Goal: Information Seeking & Learning: Learn about a topic

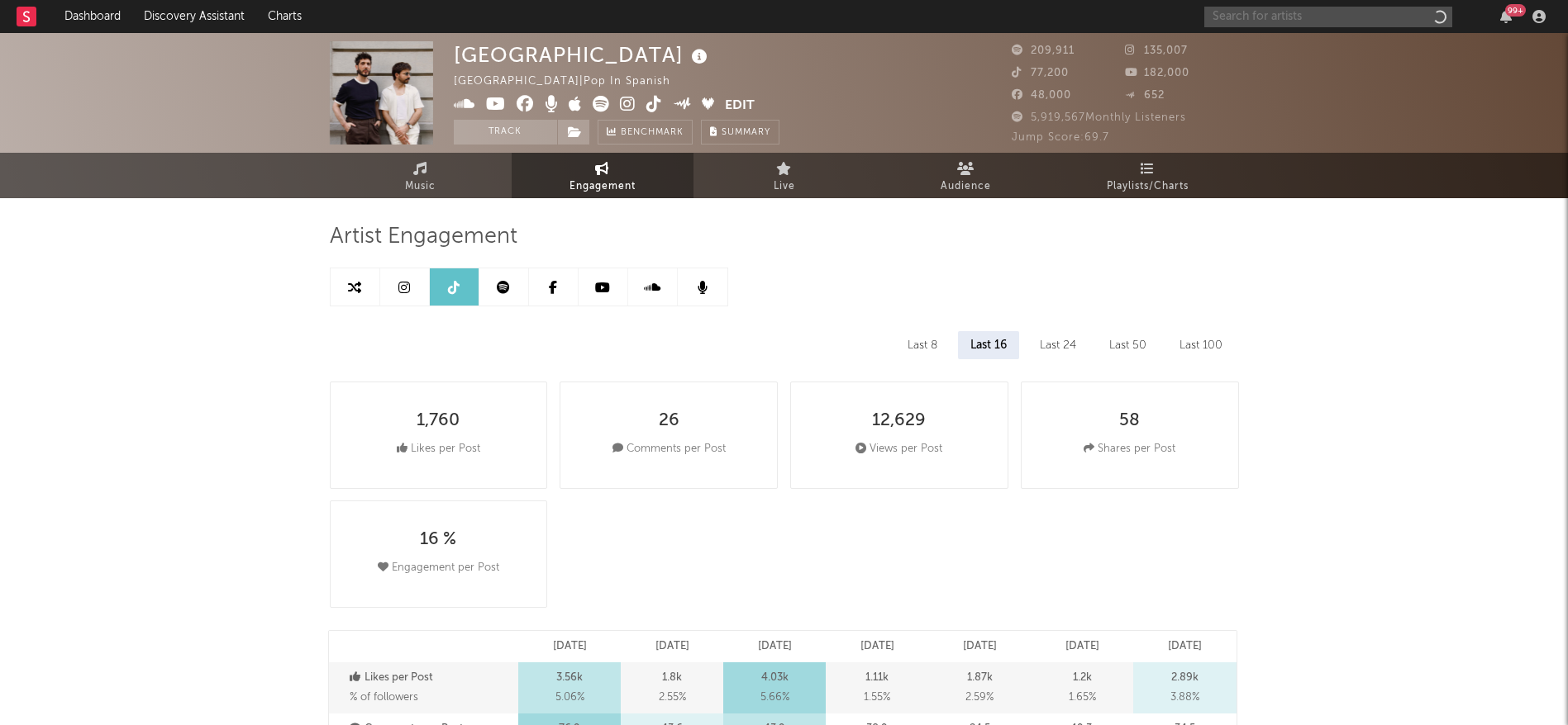
click at [1374, 20] on input "text" at bounding box center [1328, 17] width 248 height 21
click at [1340, 19] on input "text" at bounding box center [1328, 17] width 248 height 21
select select "6m"
type input "[PERSON_NAME]"
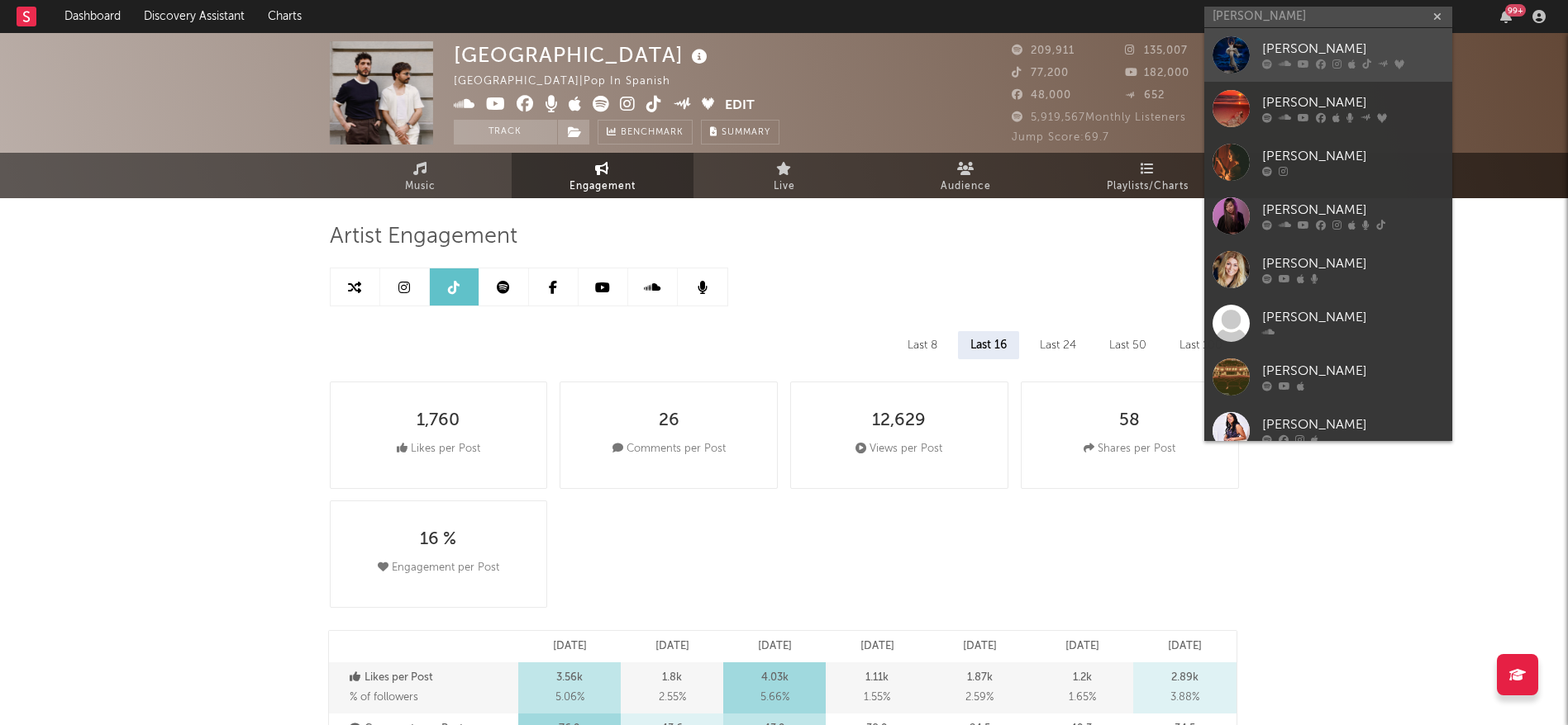
click at [1257, 52] on link "[PERSON_NAME]" at bounding box center [1328, 54] width 248 height 53
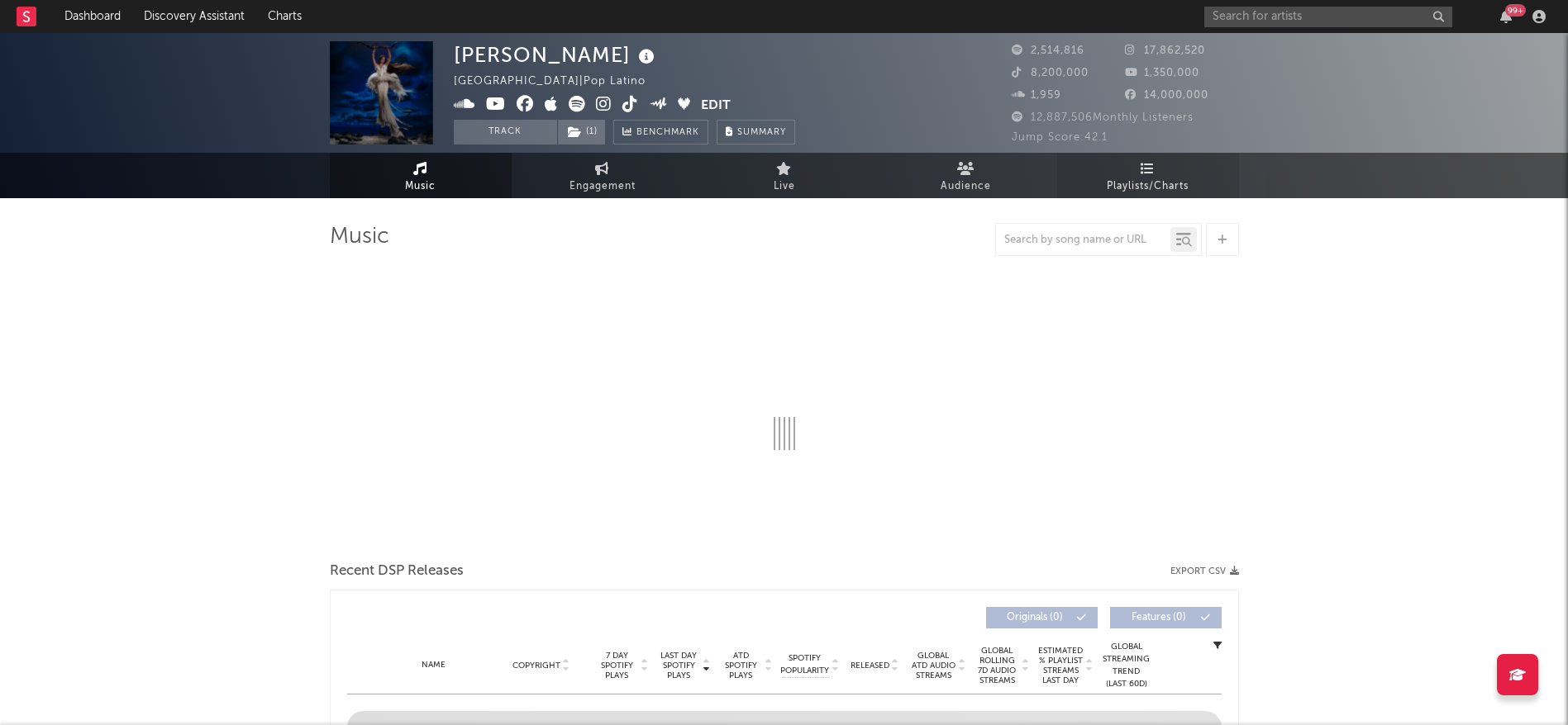
click at [1147, 184] on span "Playlists/Charts" at bounding box center [1147, 186] width 82 height 20
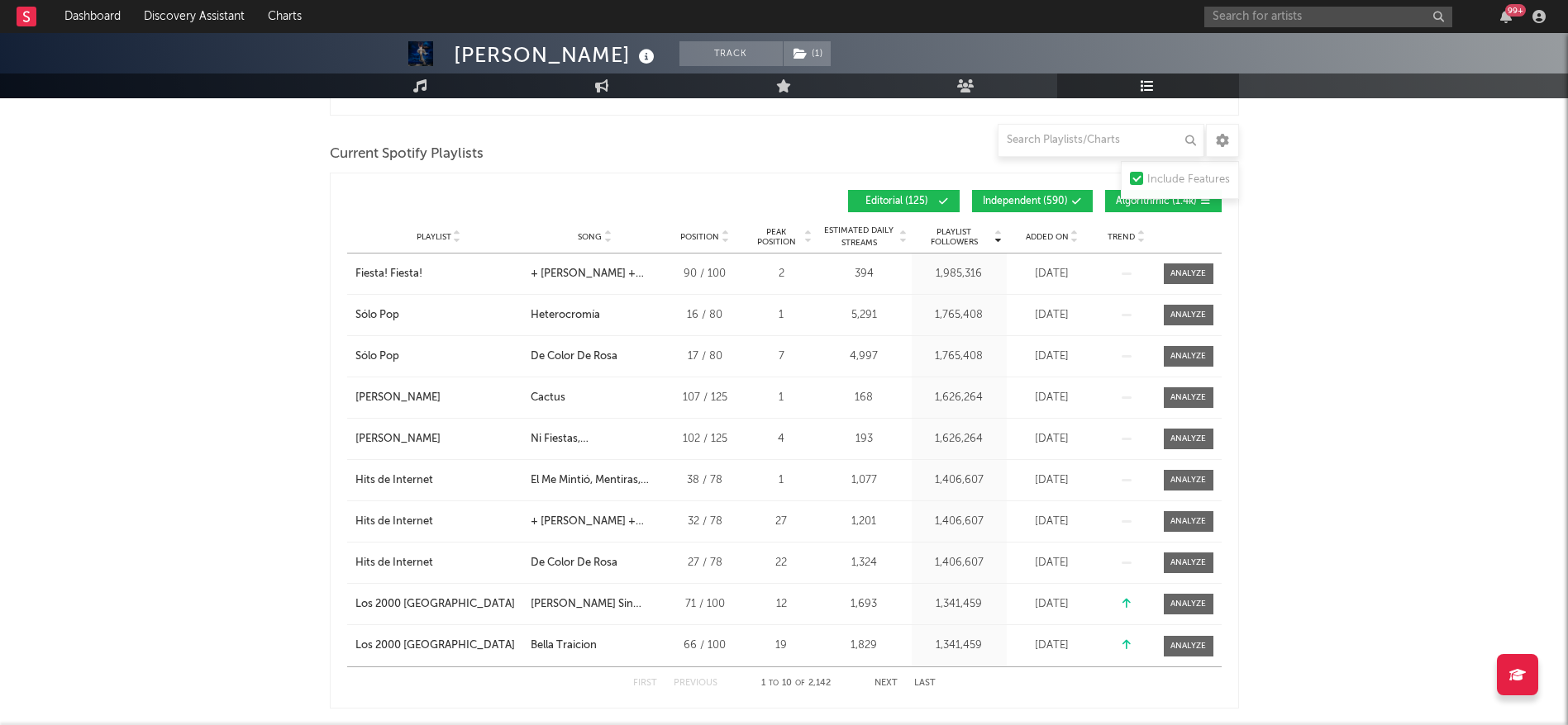
scroll to position [1080, 0]
click at [883, 680] on button "Next" at bounding box center [886, 685] width 23 height 9
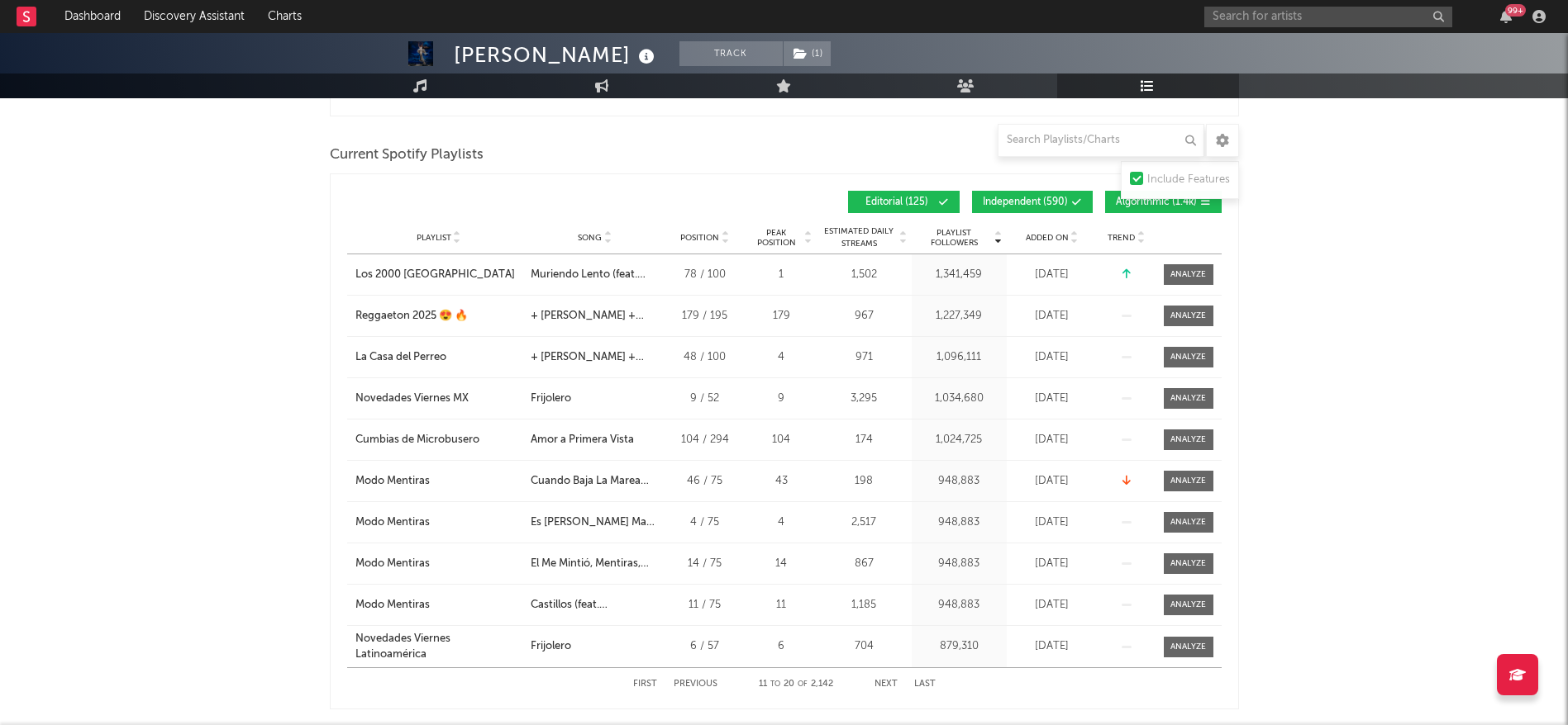
click at [639, 683] on button "First" at bounding box center [646, 685] width 24 height 9
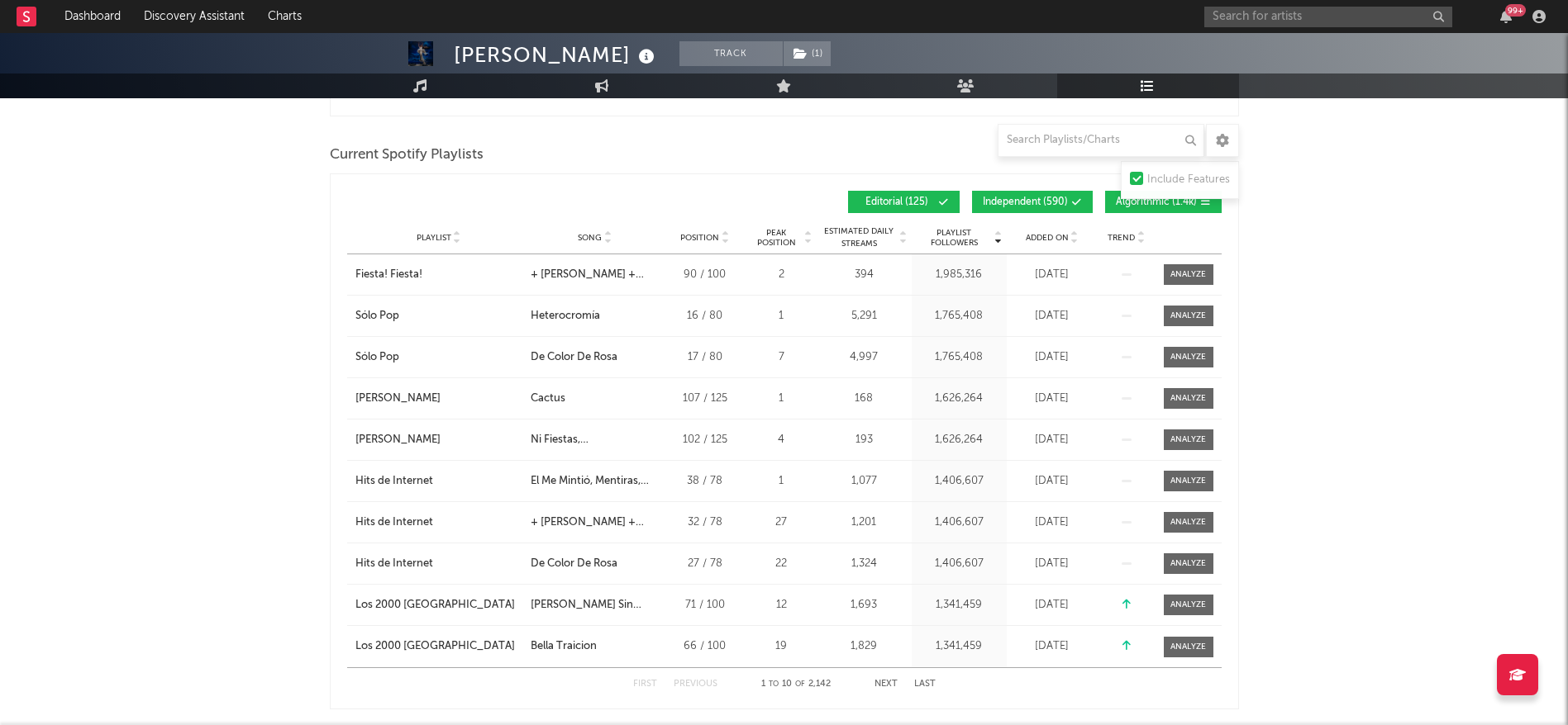
click at [1047, 201] on span "Independent ( 590 )" at bounding box center [1025, 203] width 85 height 10
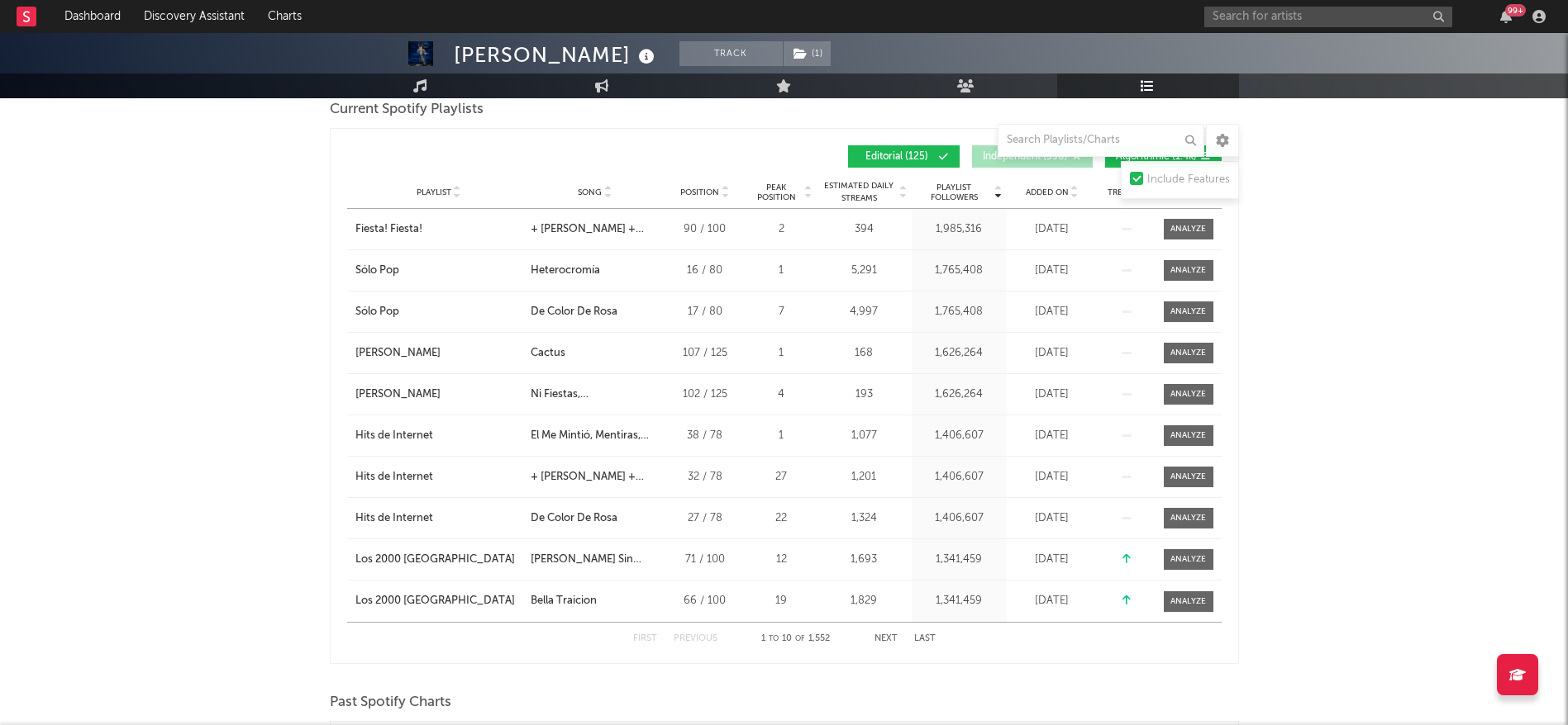
scroll to position [1126, 0]
click at [891, 637] on button "Next" at bounding box center [886, 638] width 23 height 9
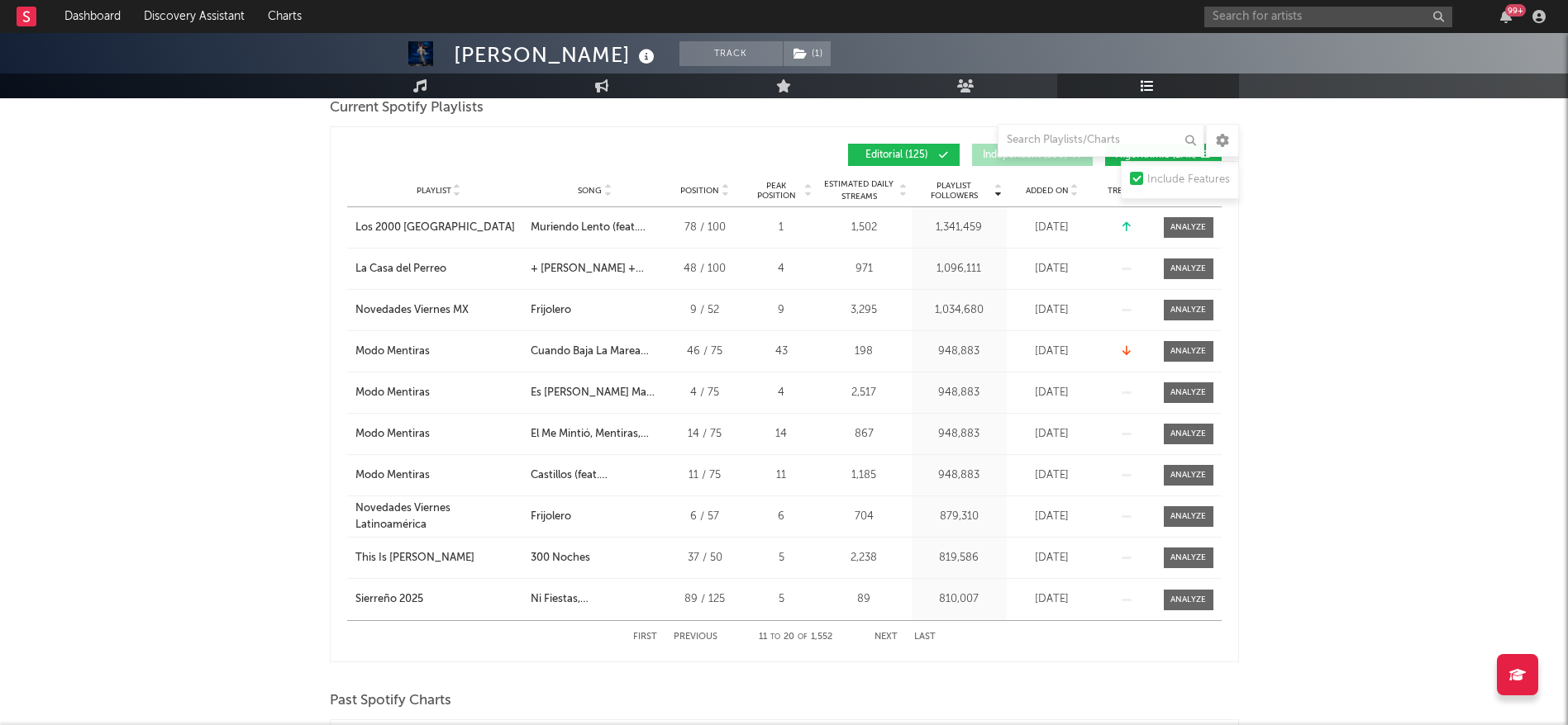
click at [881, 639] on button "Next" at bounding box center [886, 638] width 23 height 9
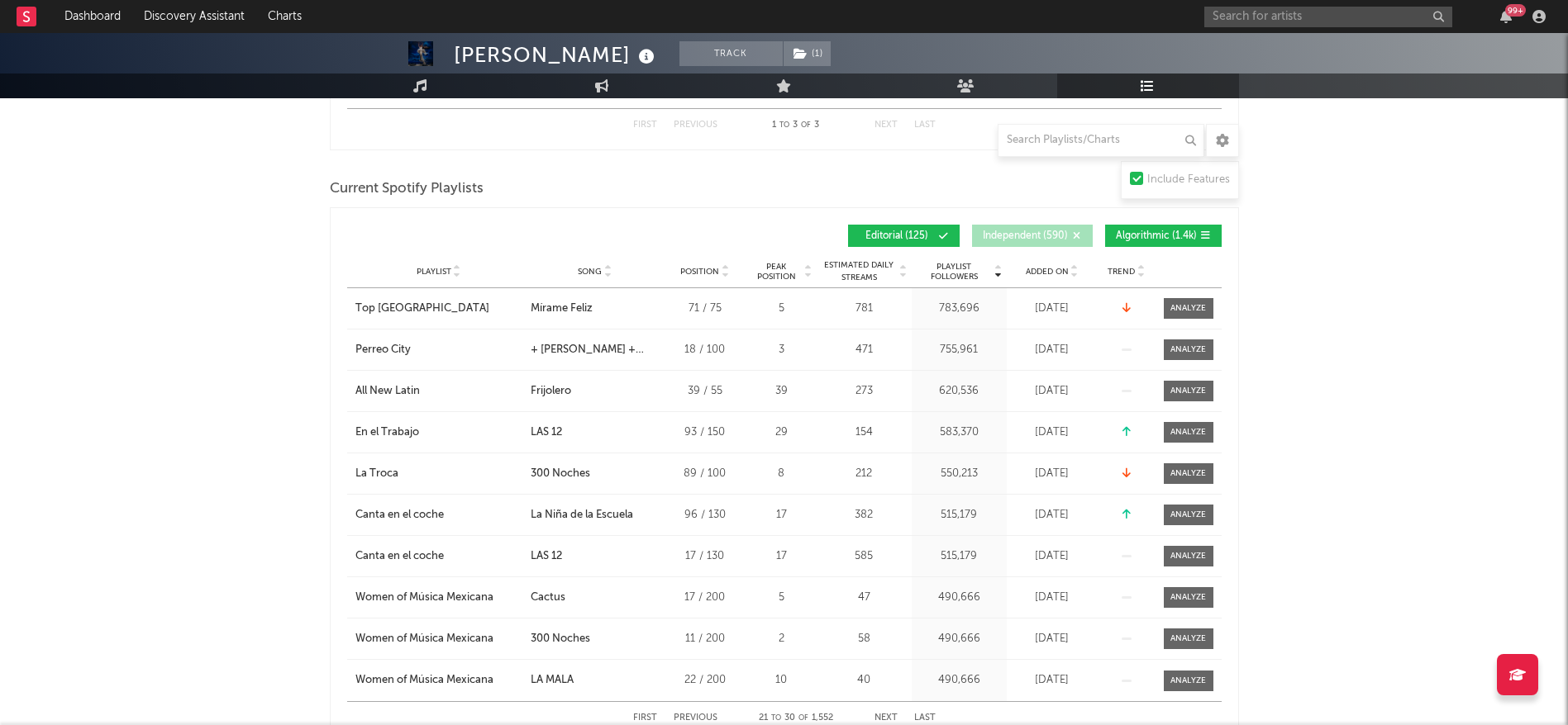
scroll to position [1125, 0]
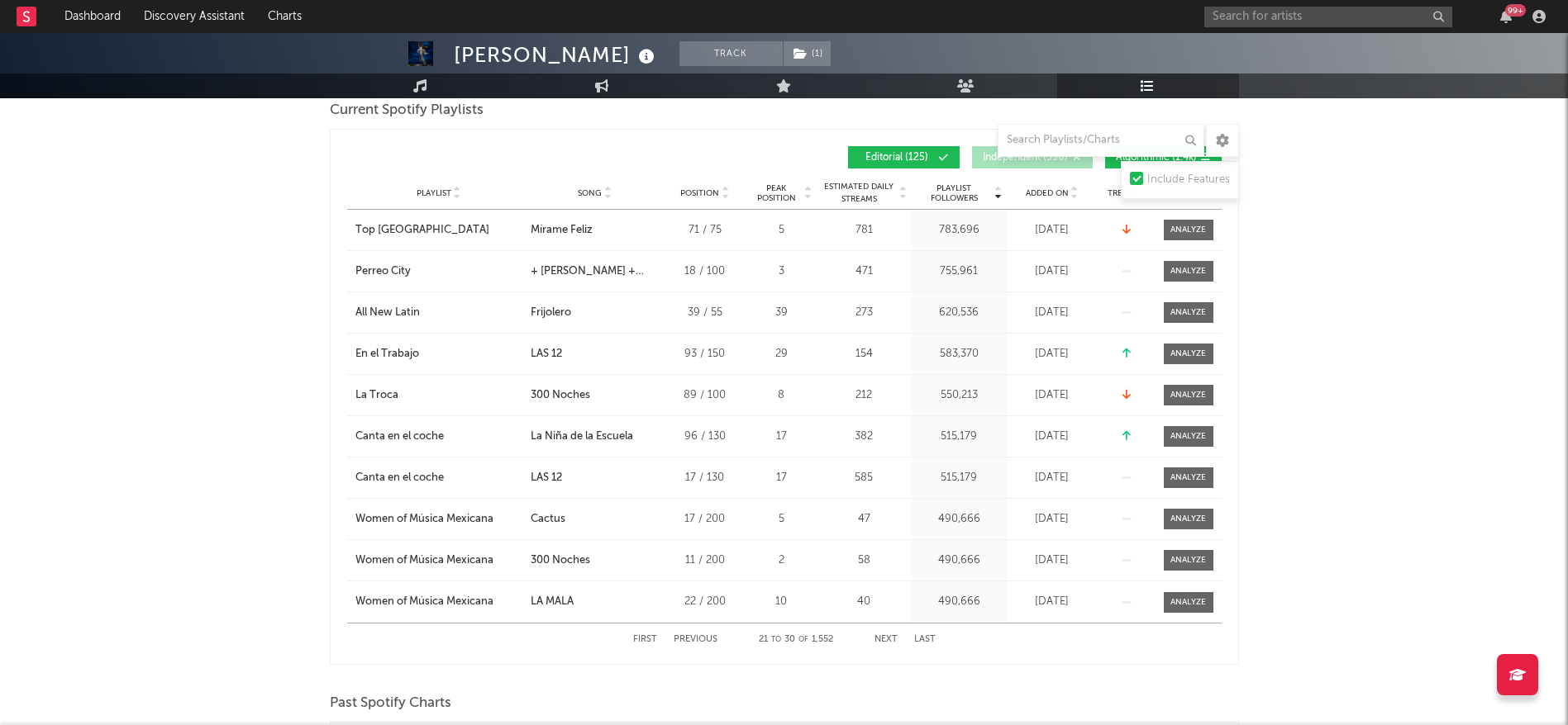
click at [654, 639] on button "First" at bounding box center [646, 640] width 24 height 9
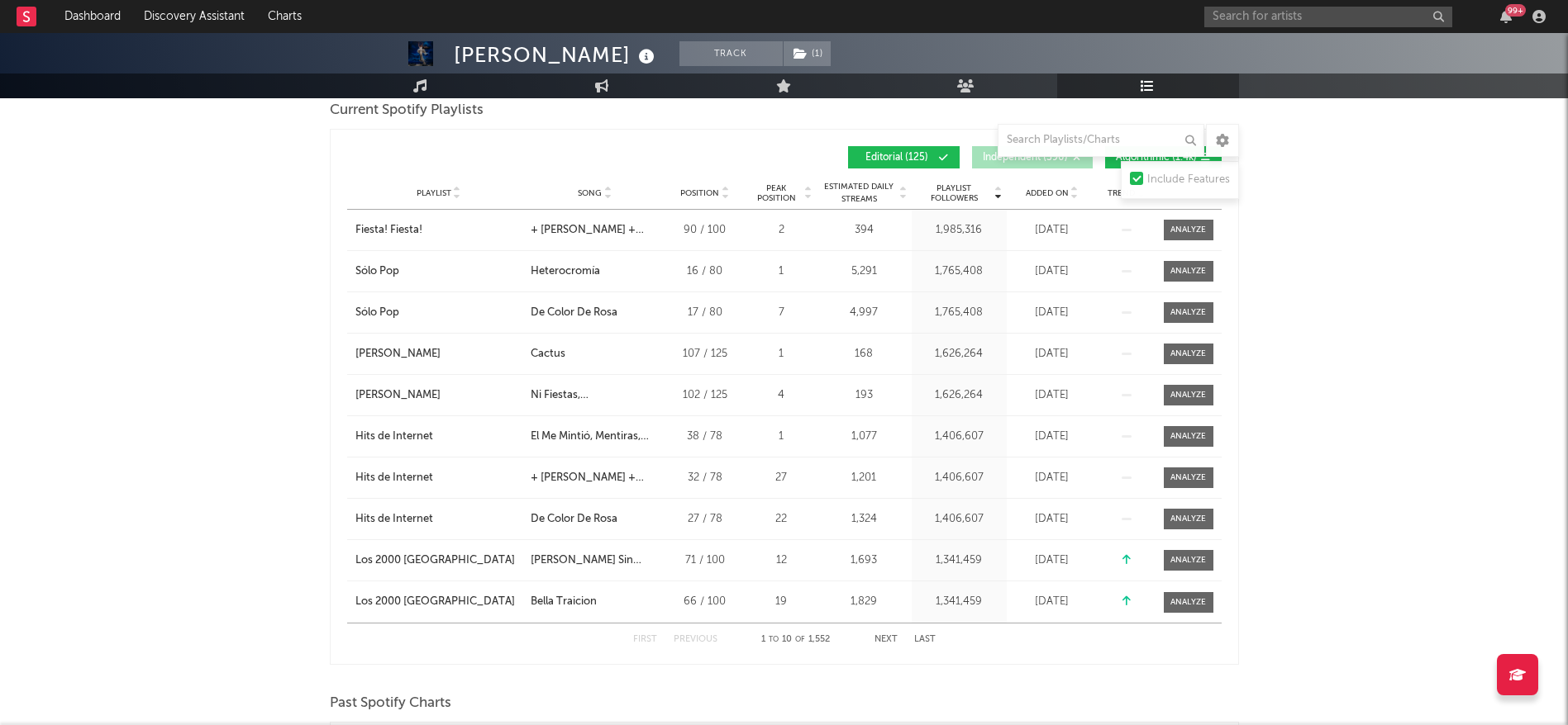
click at [887, 641] on button "Next" at bounding box center [886, 640] width 23 height 9
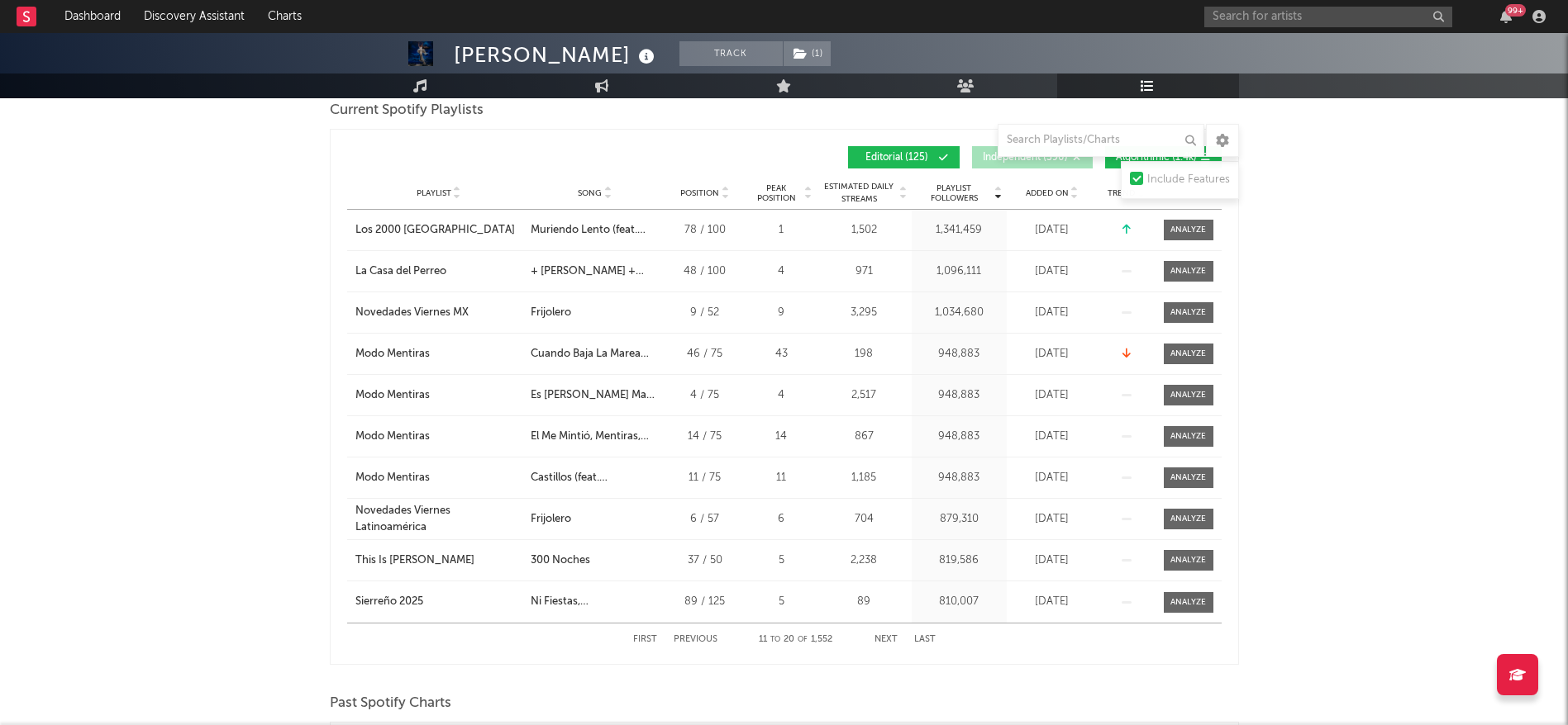
click at [1543, 381] on div "[PERSON_NAME] Track ( 1 ) [GEOGRAPHIC_DATA] | Pop Latino Edit Track ( 1 ) Bench…" at bounding box center [784, 715] width 1568 height 3613
click at [885, 635] on button "Next" at bounding box center [886, 640] width 23 height 9
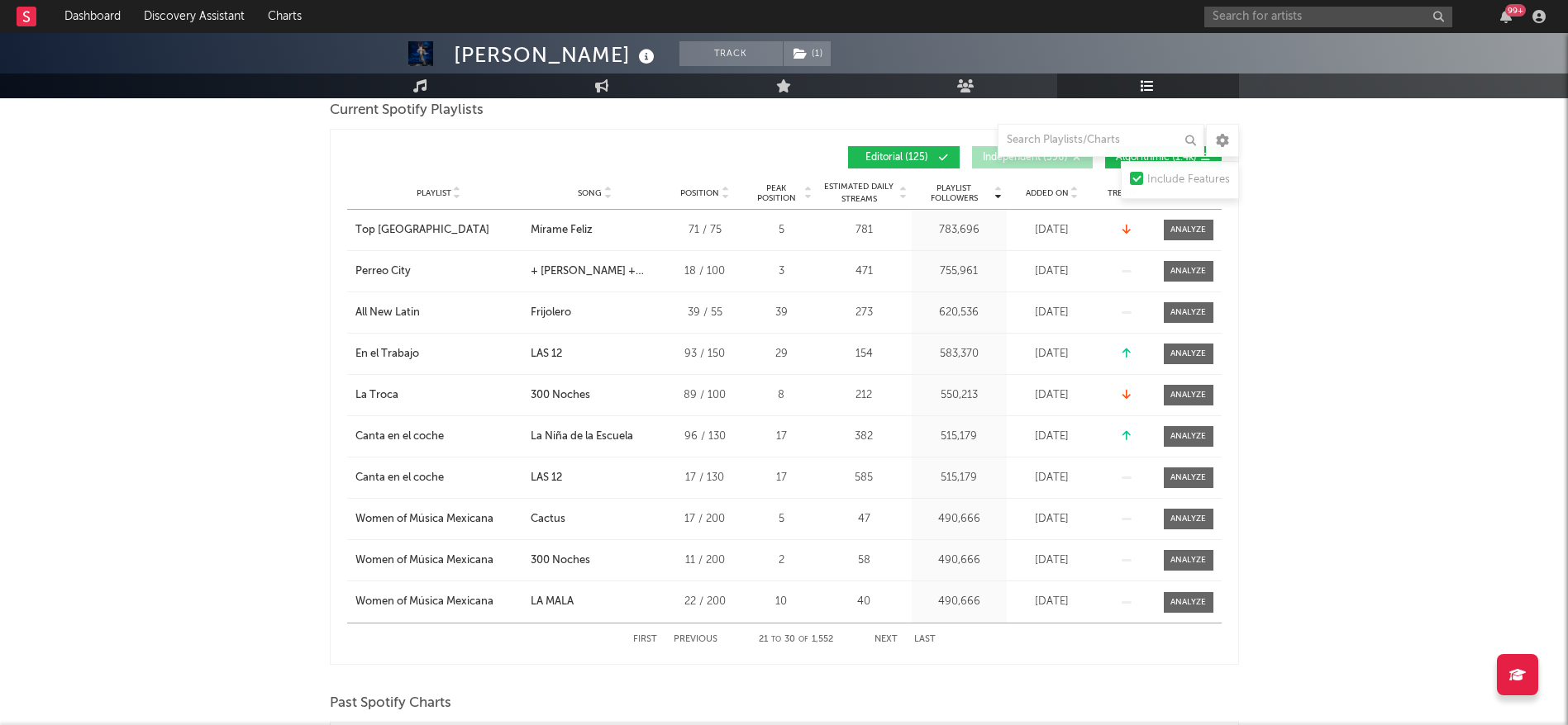
click at [885, 635] on button "Next" at bounding box center [886, 640] width 23 height 9
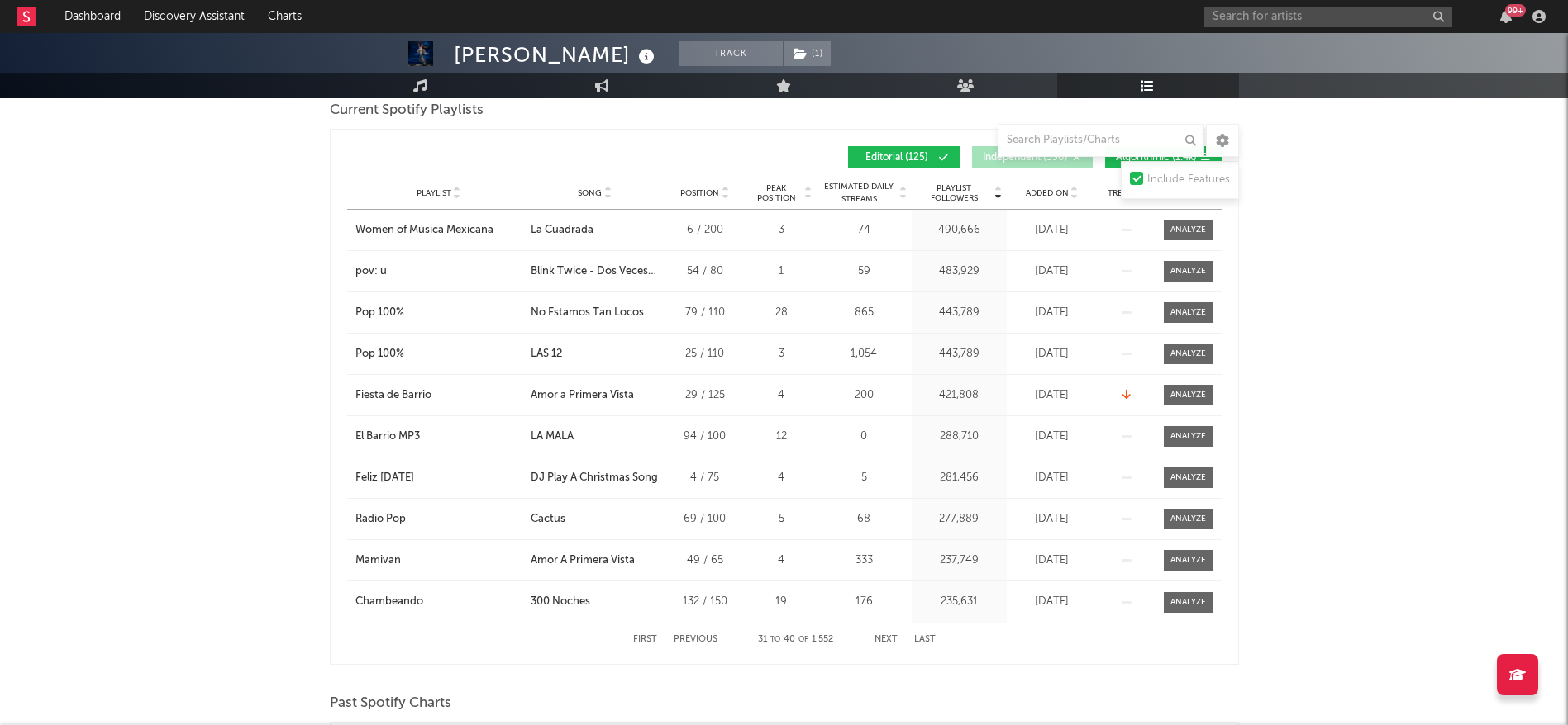
click at [690, 637] on button "Previous" at bounding box center [695, 640] width 44 height 9
